Goal: Information Seeking & Learning: Find specific fact

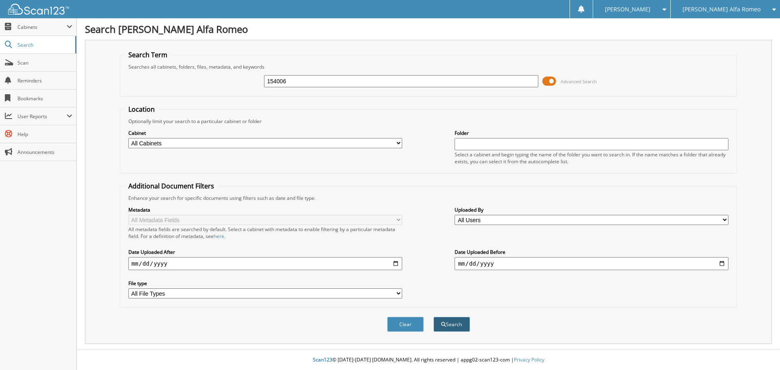
type input "154006"
click at [452, 321] on button "Search" at bounding box center [452, 324] width 37 height 15
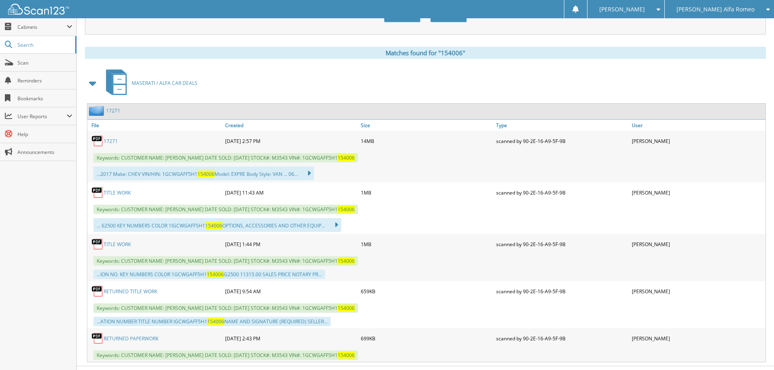
scroll to position [327, 0]
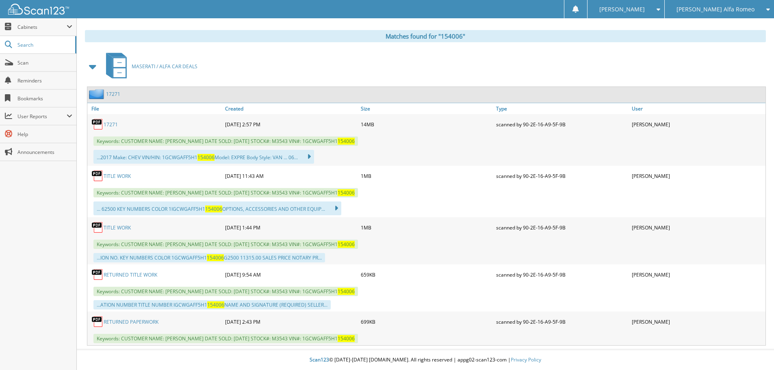
click at [136, 319] on link "RETURNED PAPERWORK" at bounding box center [131, 322] width 55 height 7
click at [133, 278] on link "RETURNED TITLE WORK" at bounding box center [131, 274] width 54 height 7
click at [133, 273] on link "RETURNED TITLE WORK" at bounding box center [131, 274] width 54 height 7
click at [495, 50] on div "Matches found for "154006" MASERATI / ALFA CAR DEALS 17271 File" at bounding box center [425, 188] width 681 height 316
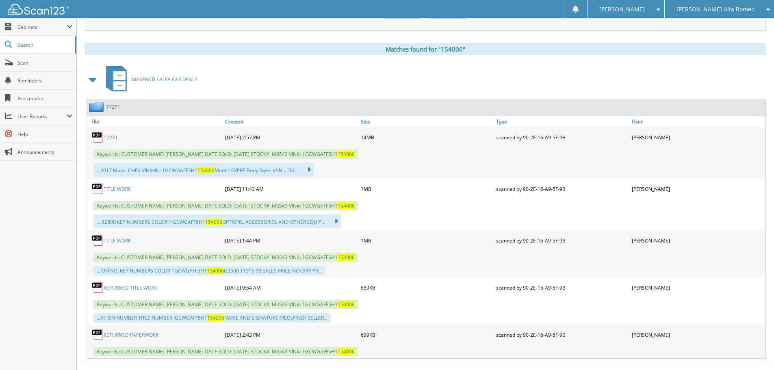
scroll to position [325, 0]
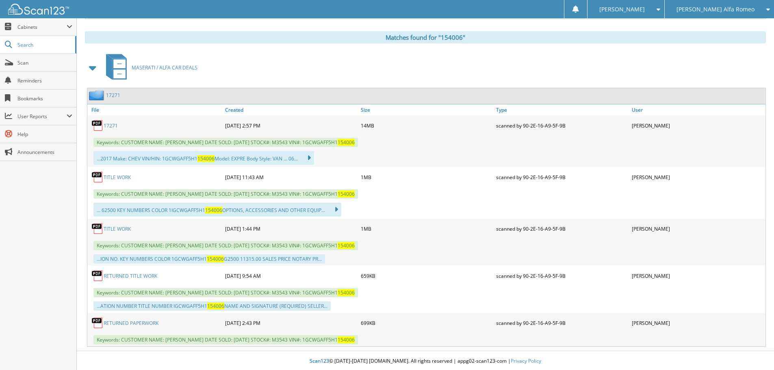
click at [128, 275] on link "RETURNED TITLE WORK" at bounding box center [131, 276] width 54 height 7
click at [121, 179] on link "TITLE WORK" at bounding box center [117, 177] width 27 height 7
drag, startPoint x: 314, startPoint y: 144, endPoint x: 367, endPoint y: 144, distance: 53.6
click at [358, 144] on span "Keywords: CUSTOMER NAME: [PERSON_NAME] DATE SOLD: [DATE] STOCK#: M3543 VIN#: 1G…" at bounding box center [225, 142] width 265 height 9
copy span "1GCWGAFF5H1 154006"
